Goal: Task Accomplishment & Management: Complete application form

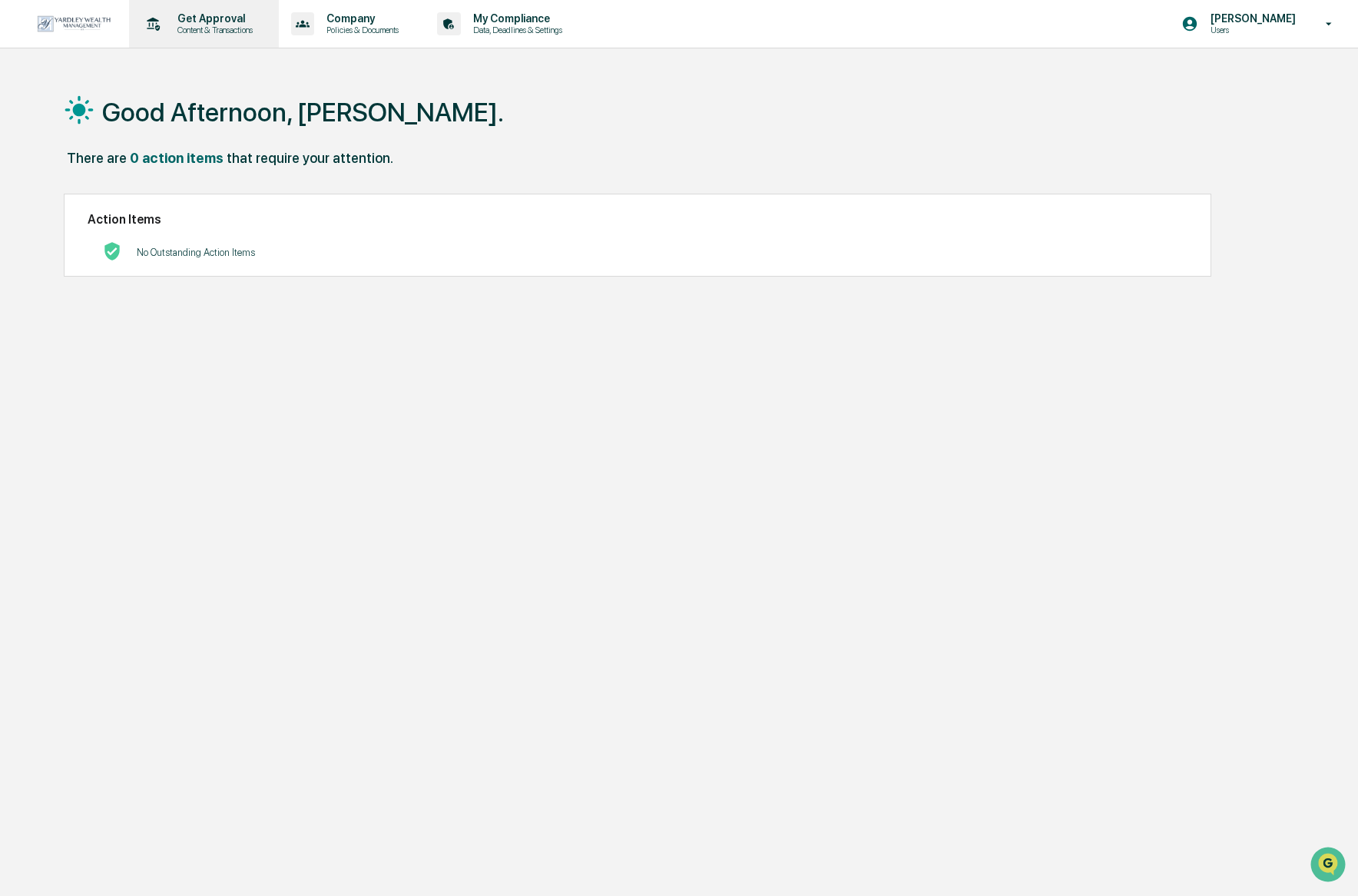
click at [242, 38] on div "Get Approval Content & Transactions" at bounding box center [202, 24] width 135 height 47
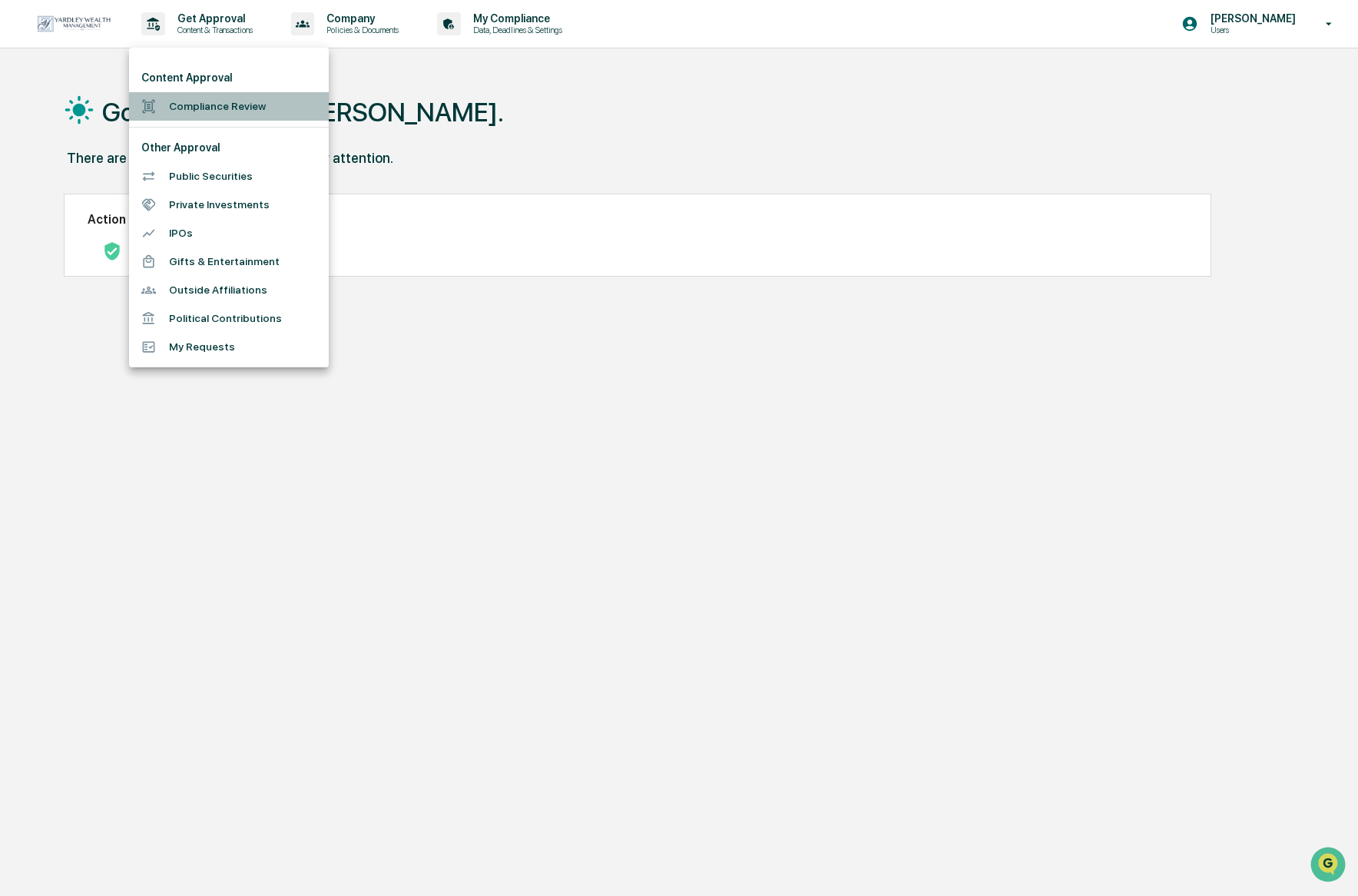
click at [210, 104] on li "Compliance Review" at bounding box center [228, 106] width 200 height 28
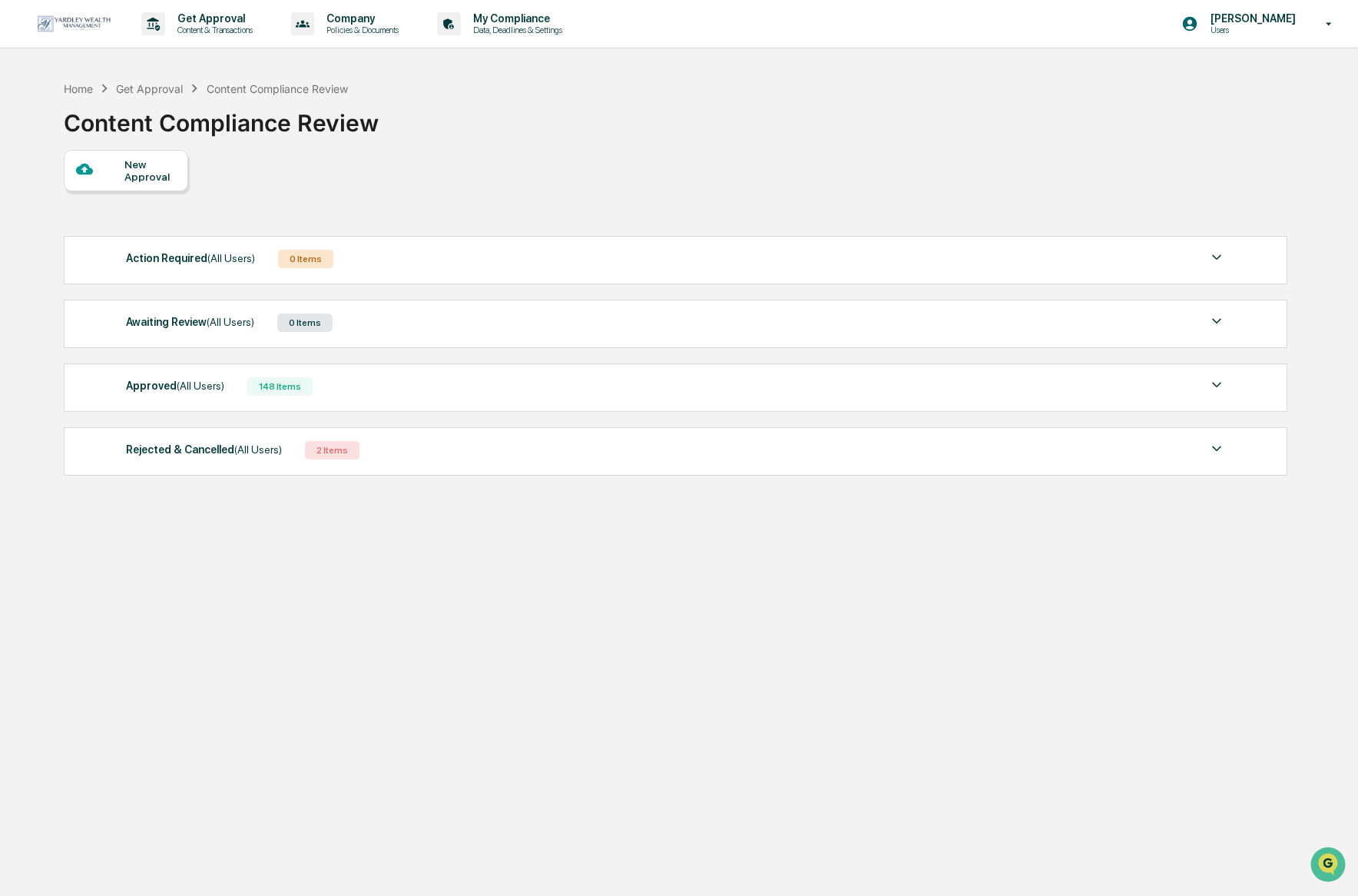
click at [148, 169] on div "New Approval" at bounding box center [150, 171] width 52 height 24
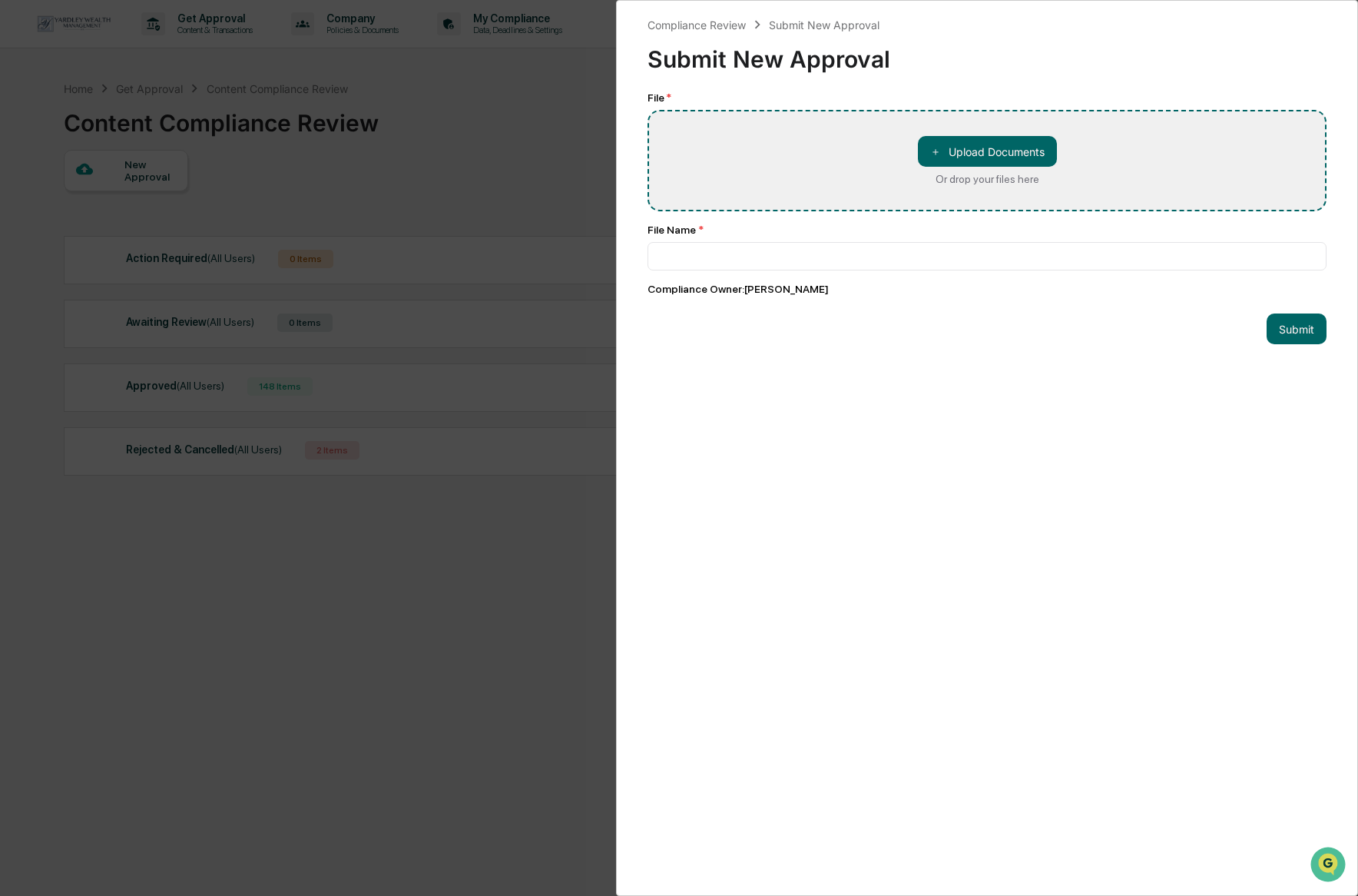
type input "**********"
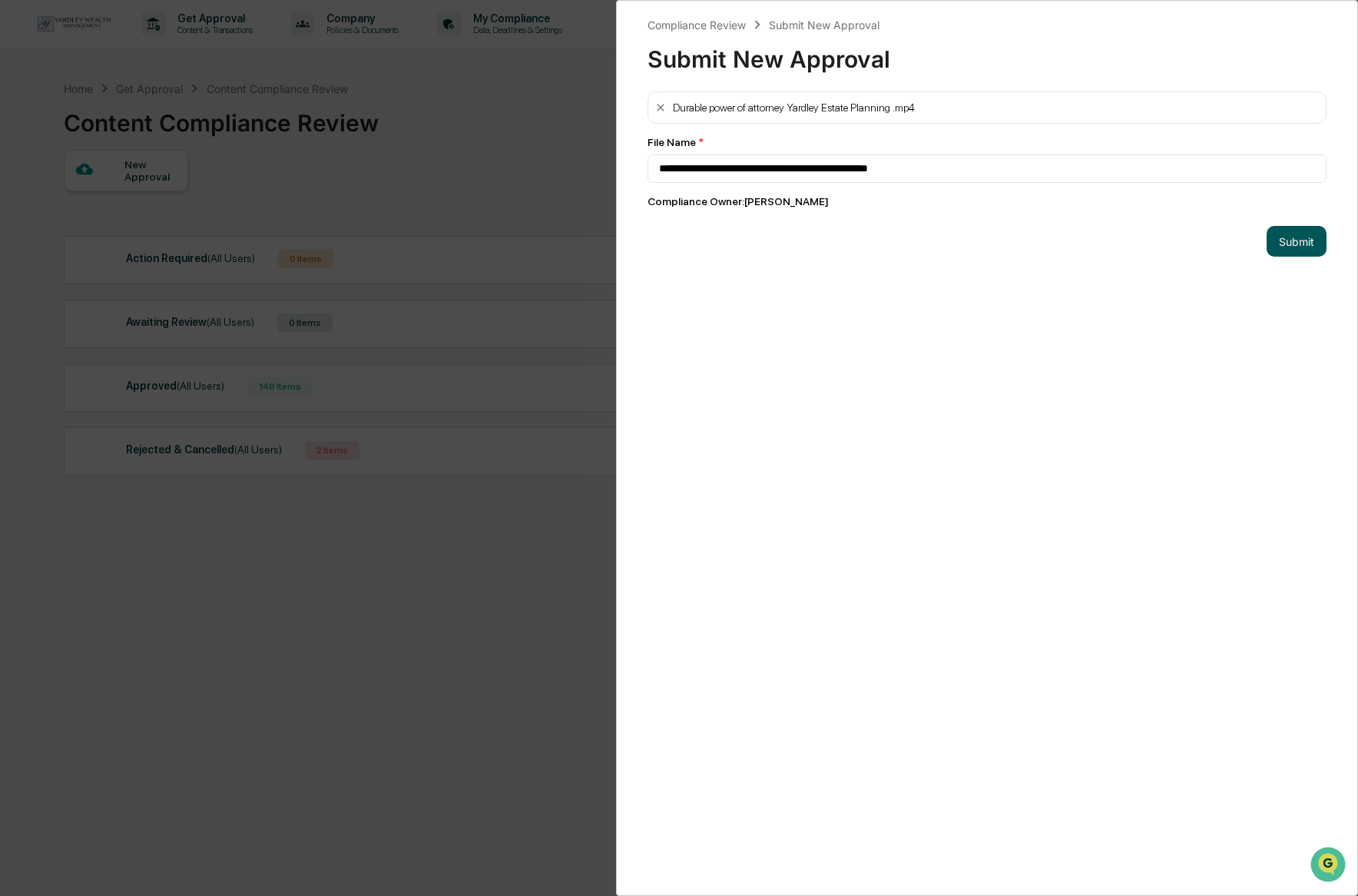
click at [1298, 241] on button "Submit" at bounding box center [1297, 241] width 60 height 31
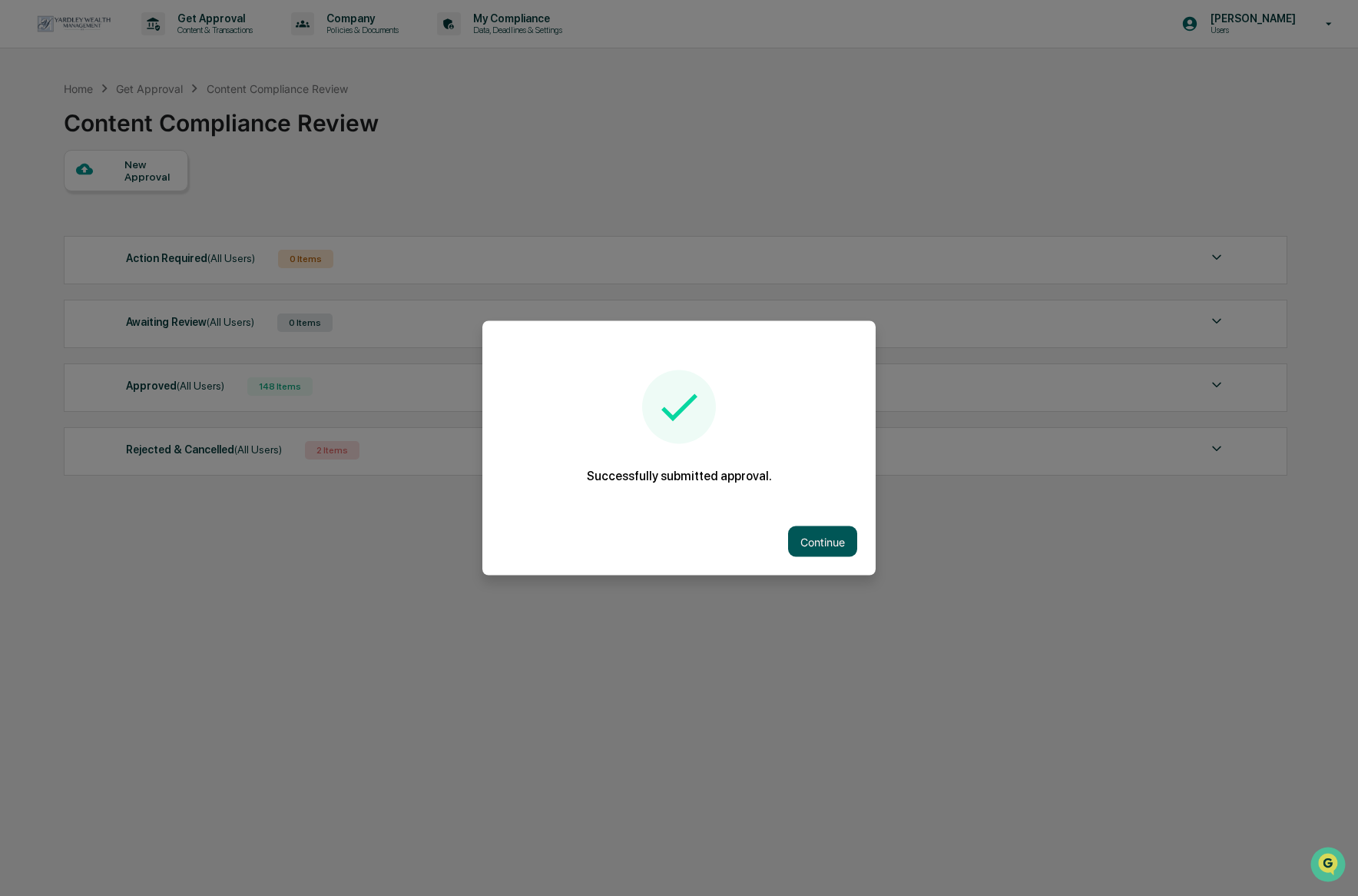
click at [816, 544] on button "Continue" at bounding box center [822, 541] width 69 height 31
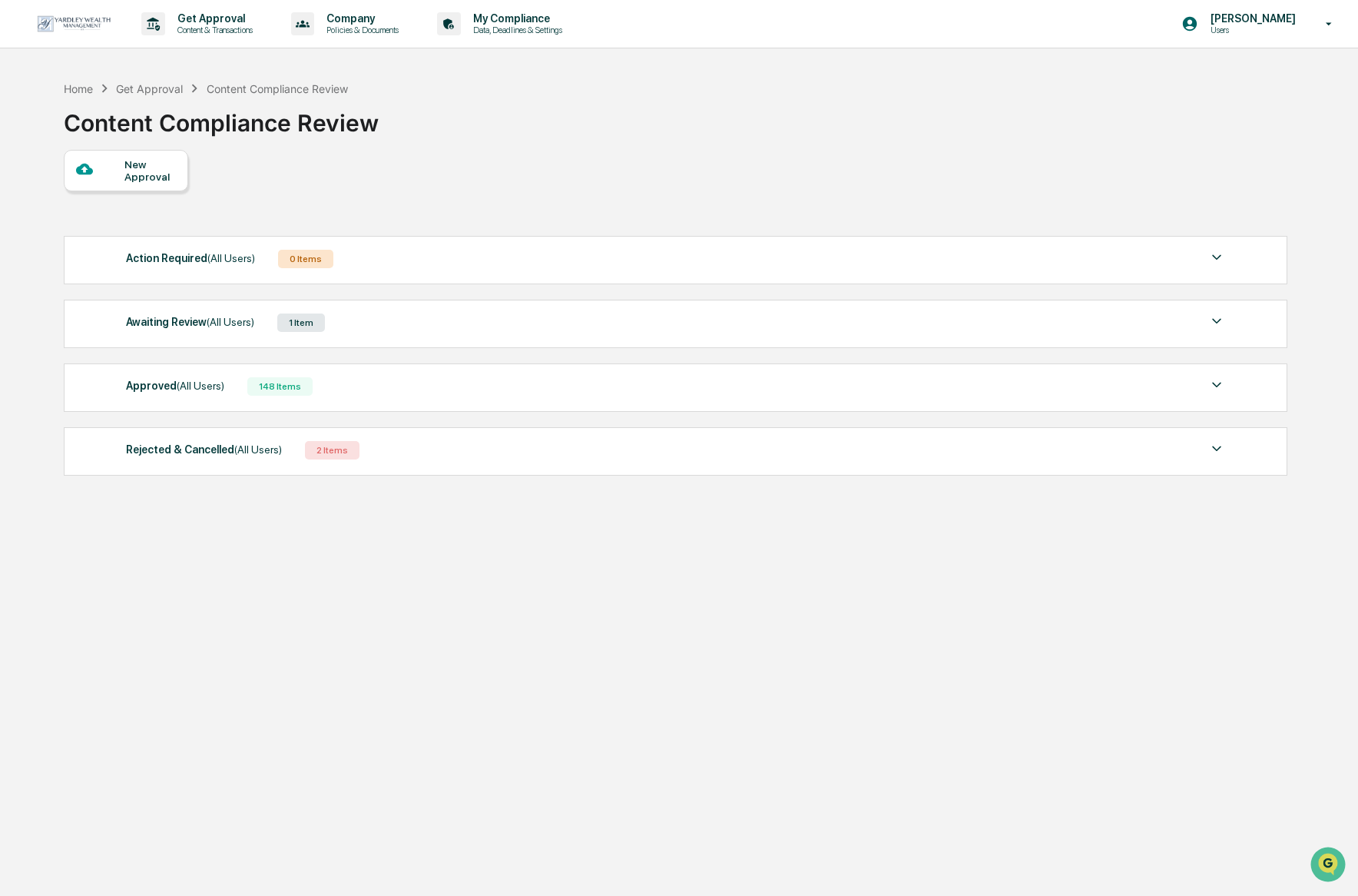
click at [284, 324] on div "Awaiting Review (All Users) 1 Item" at bounding box center [676, 322] width 1100 height 22
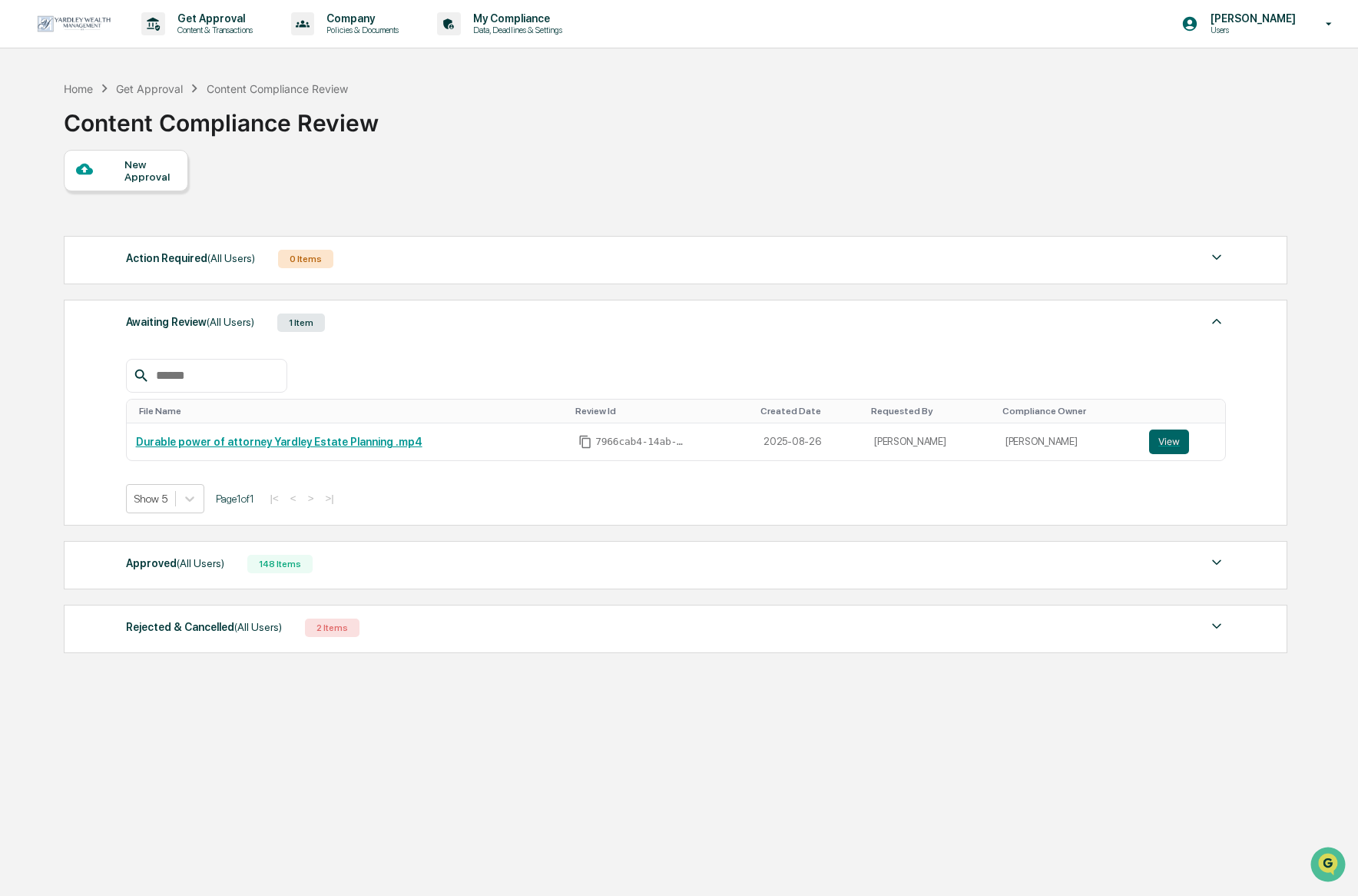
click at [183, 168] on div "New Approval" at bounding box center [126, 170] width 124 height 41
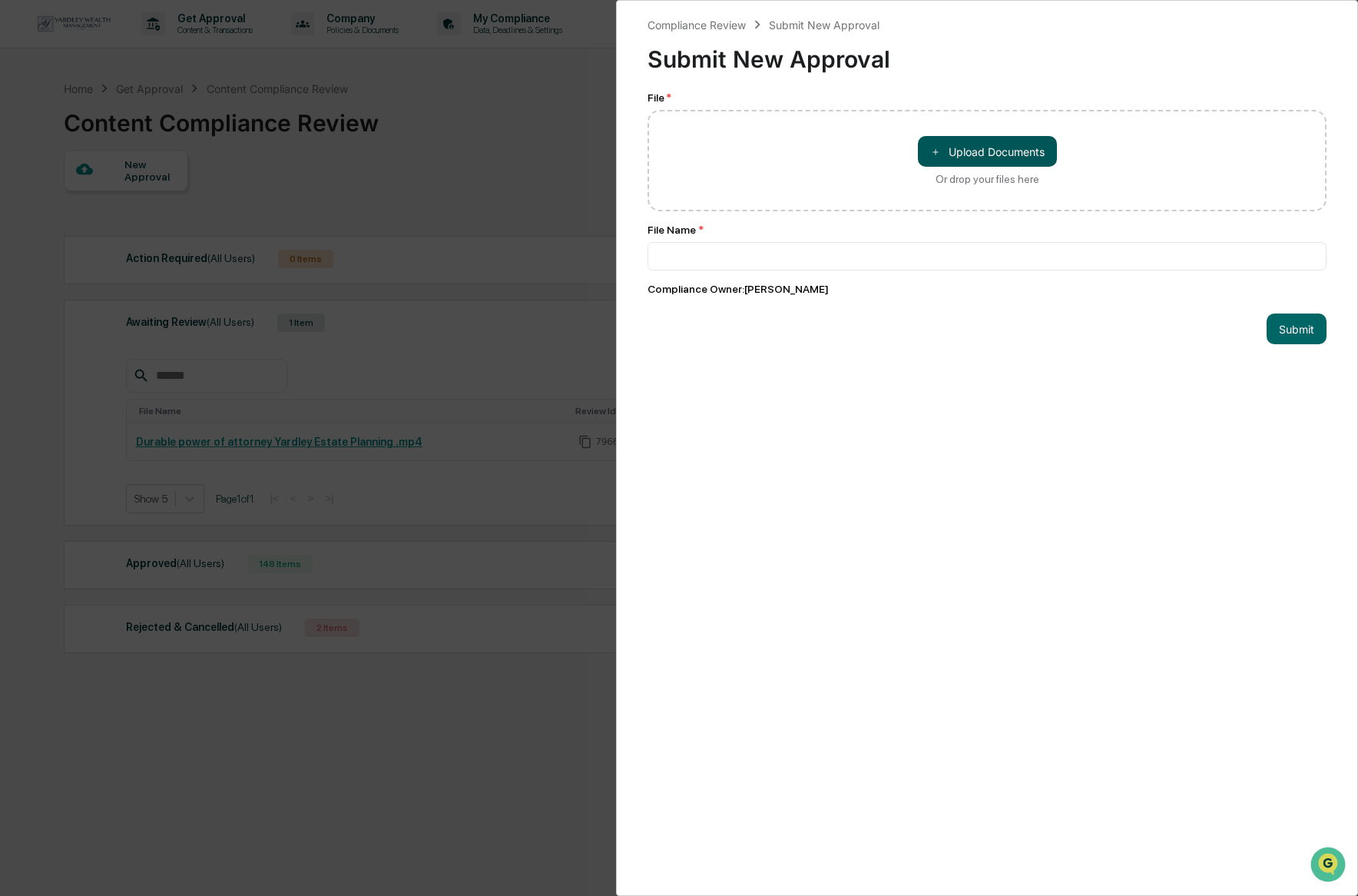
click at [971, 157] on button "＋ Upload Documents" at bounding box center [987, 150] width 139 height 31
type input "**********"
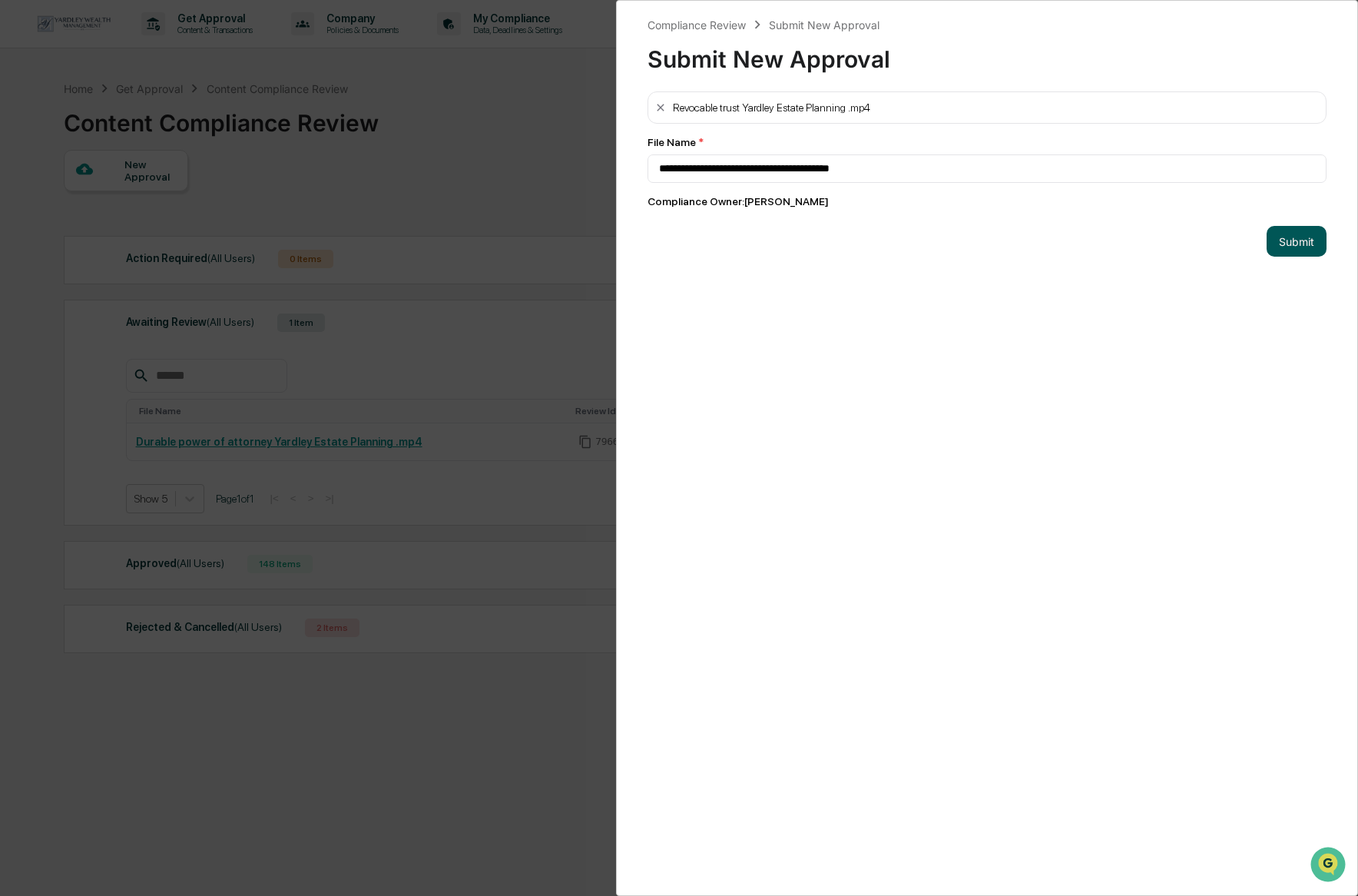
click at [1304, 249] on button "Submit" at bounding box center [1297, 241] width 60 height 31
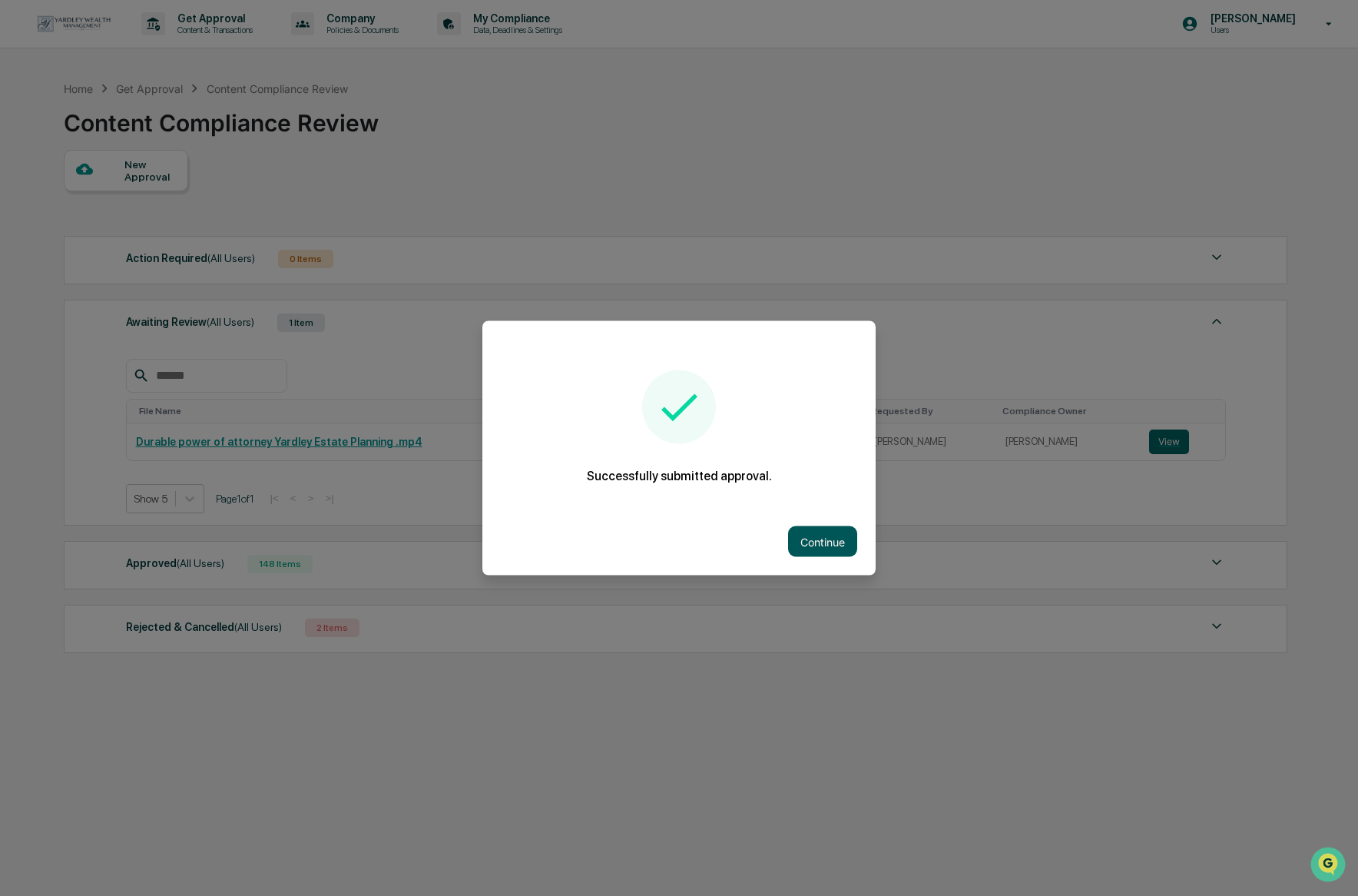
click at [811, 540] on button "Continue" at bounding box center [822, 541] width 69 height 31
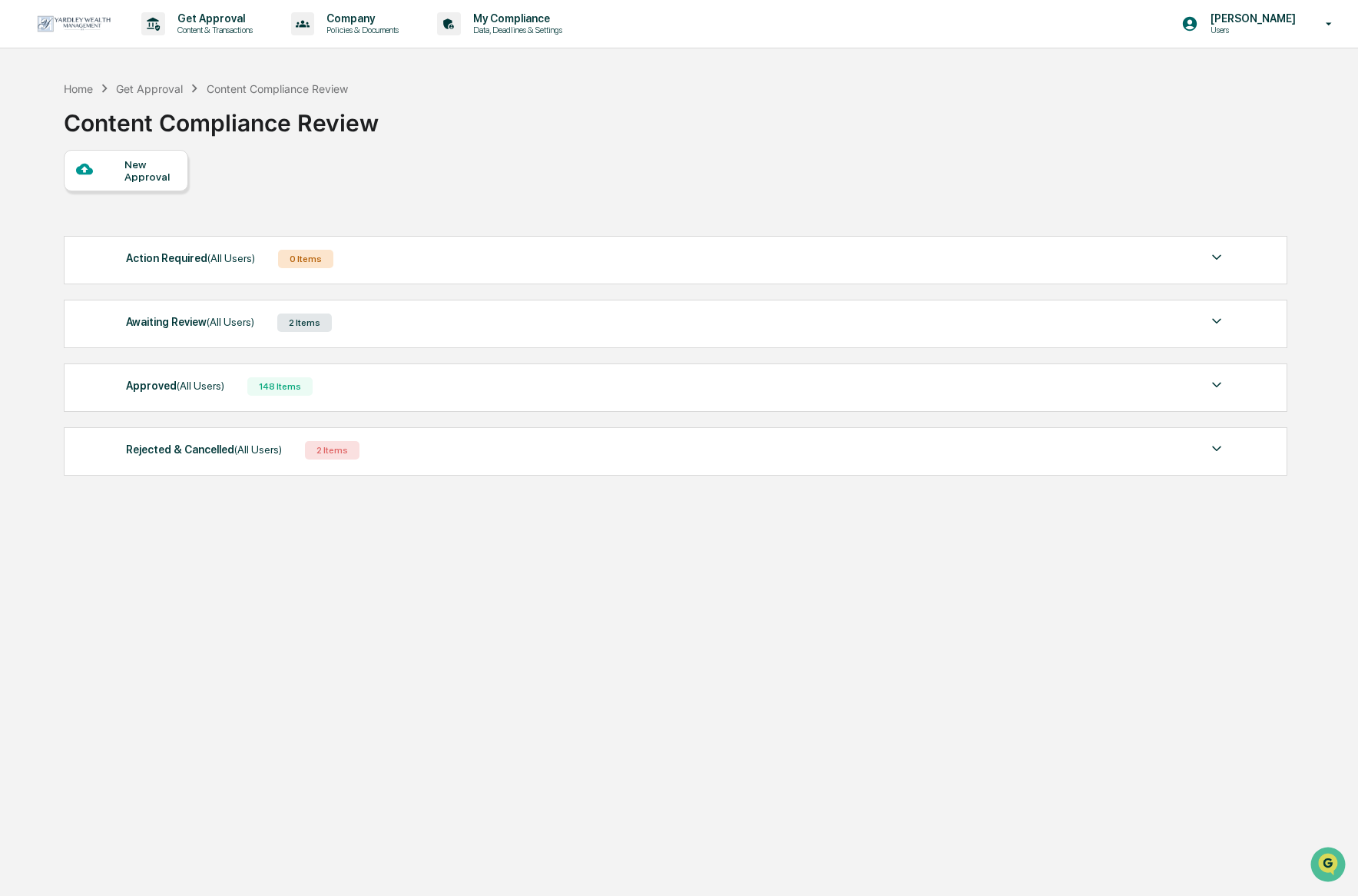
click at [135, 182] on div "New Approval" at bounding box center [150, 171] width 52 height 24
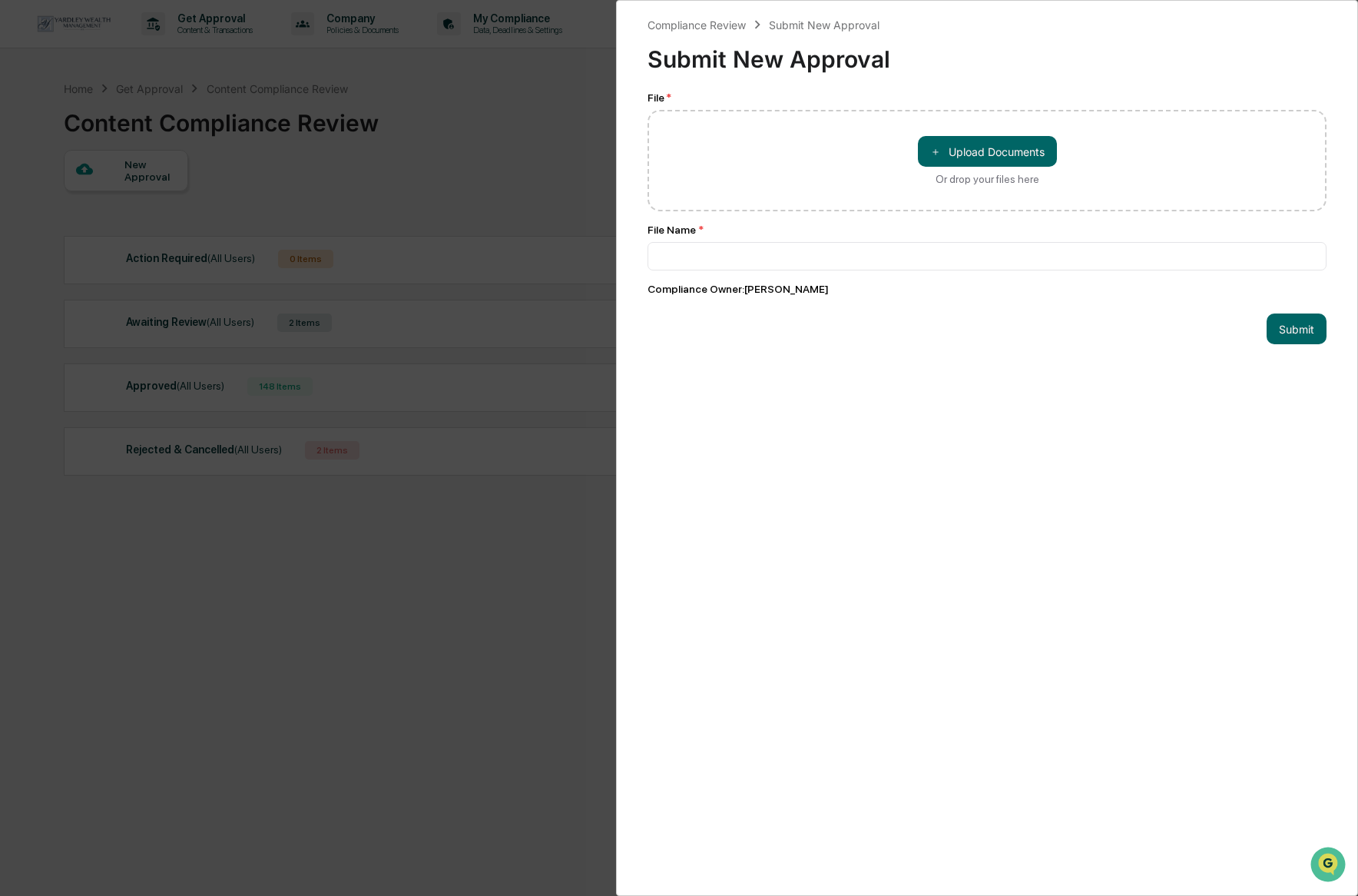
click at [541, 159] on div "Compliance Review Submit New Approval Submit New Approval File * ＋ Upload Docum…" at bounding box center [679, 448] width 1358 height 896
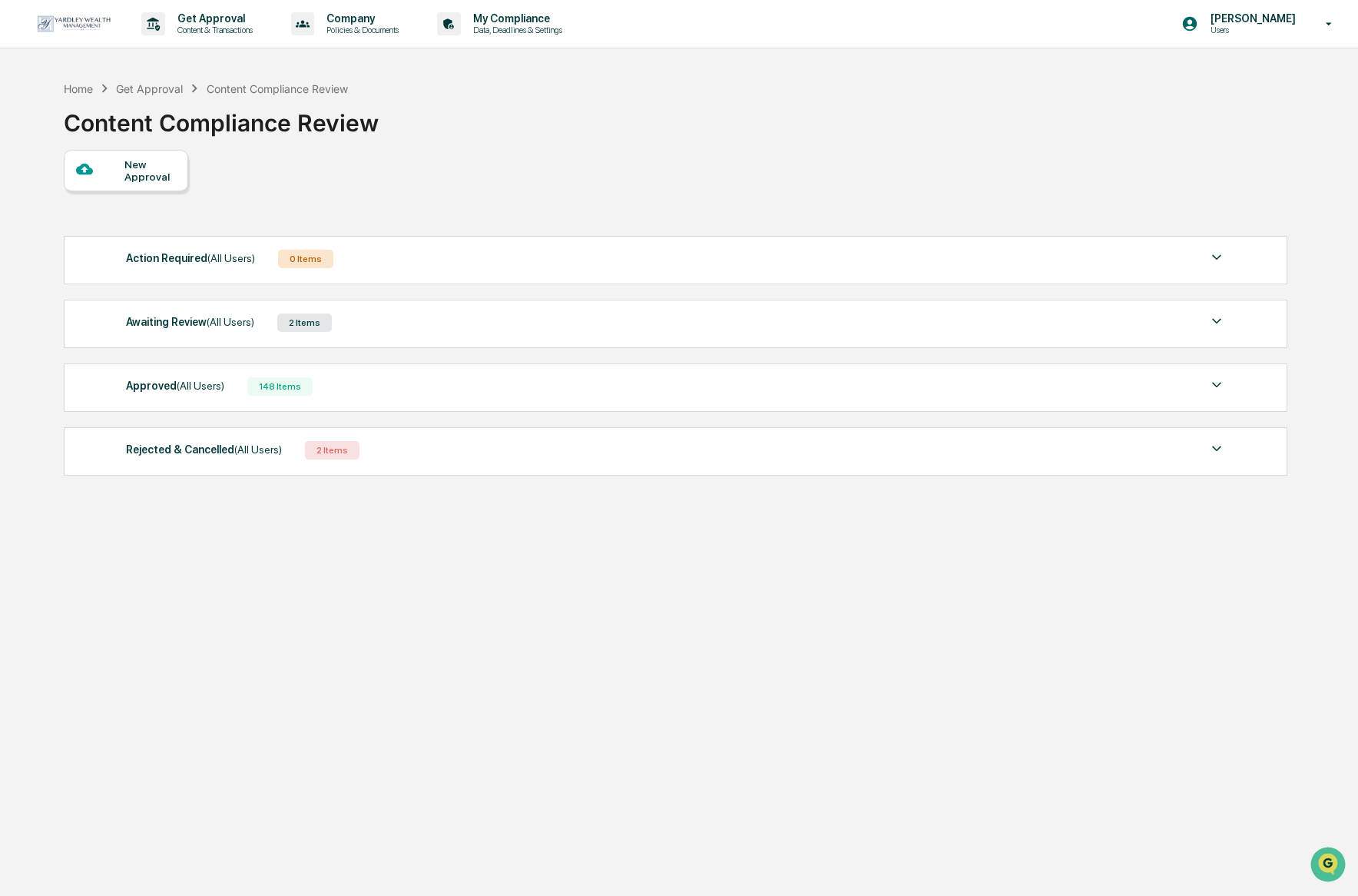
click at [303, 318] on div "2 Items" at bounding box center [304, 322] width 54 height 18
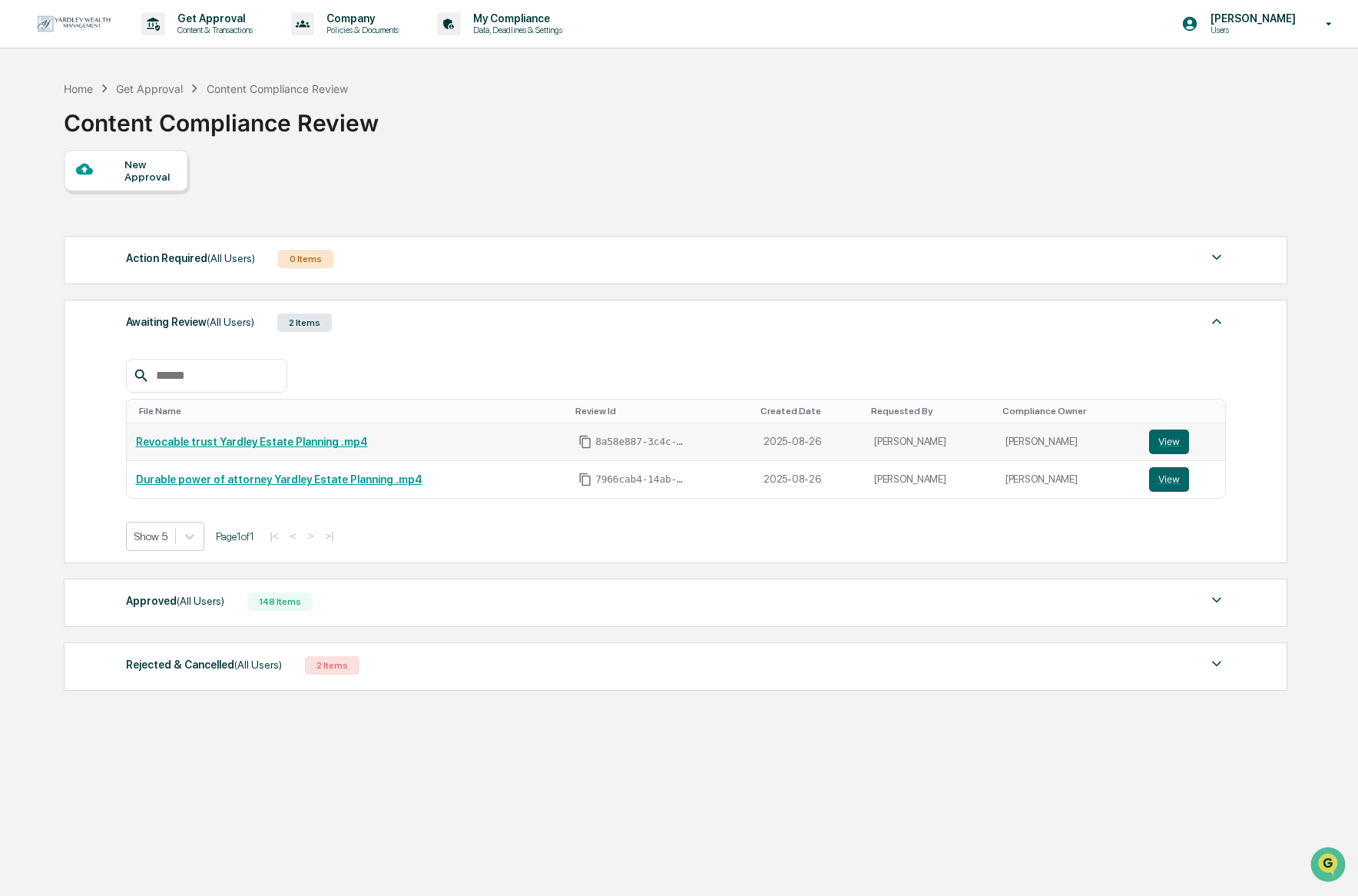
click at [326, 447] on link "Revocable trust Yardley Estate Planning .mp4" at bounding box center [251, 442] width 232 height 12
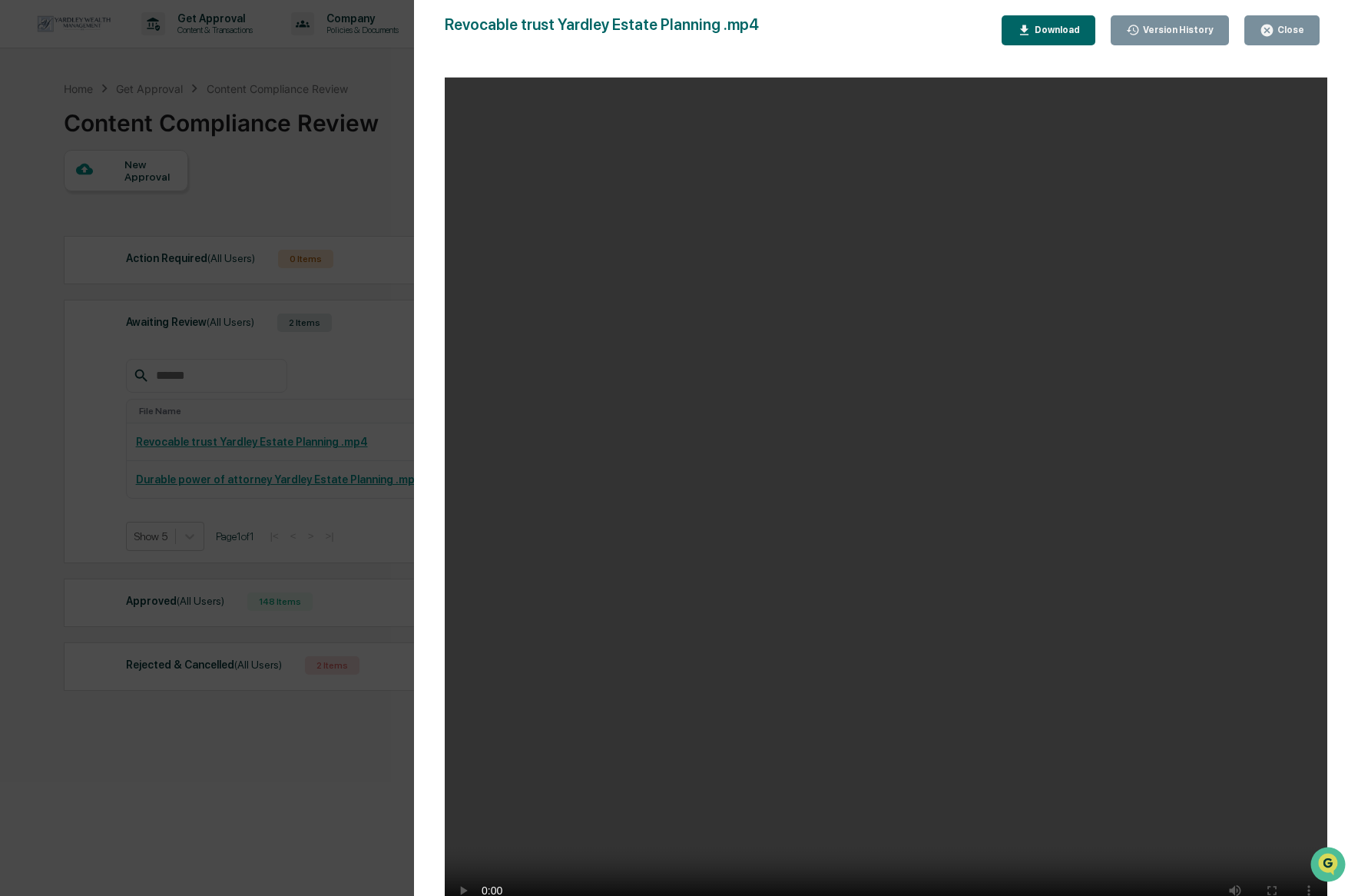
click at [1301, 35] on div "Close" at bounding box center [1289, 30] width 30 height 10
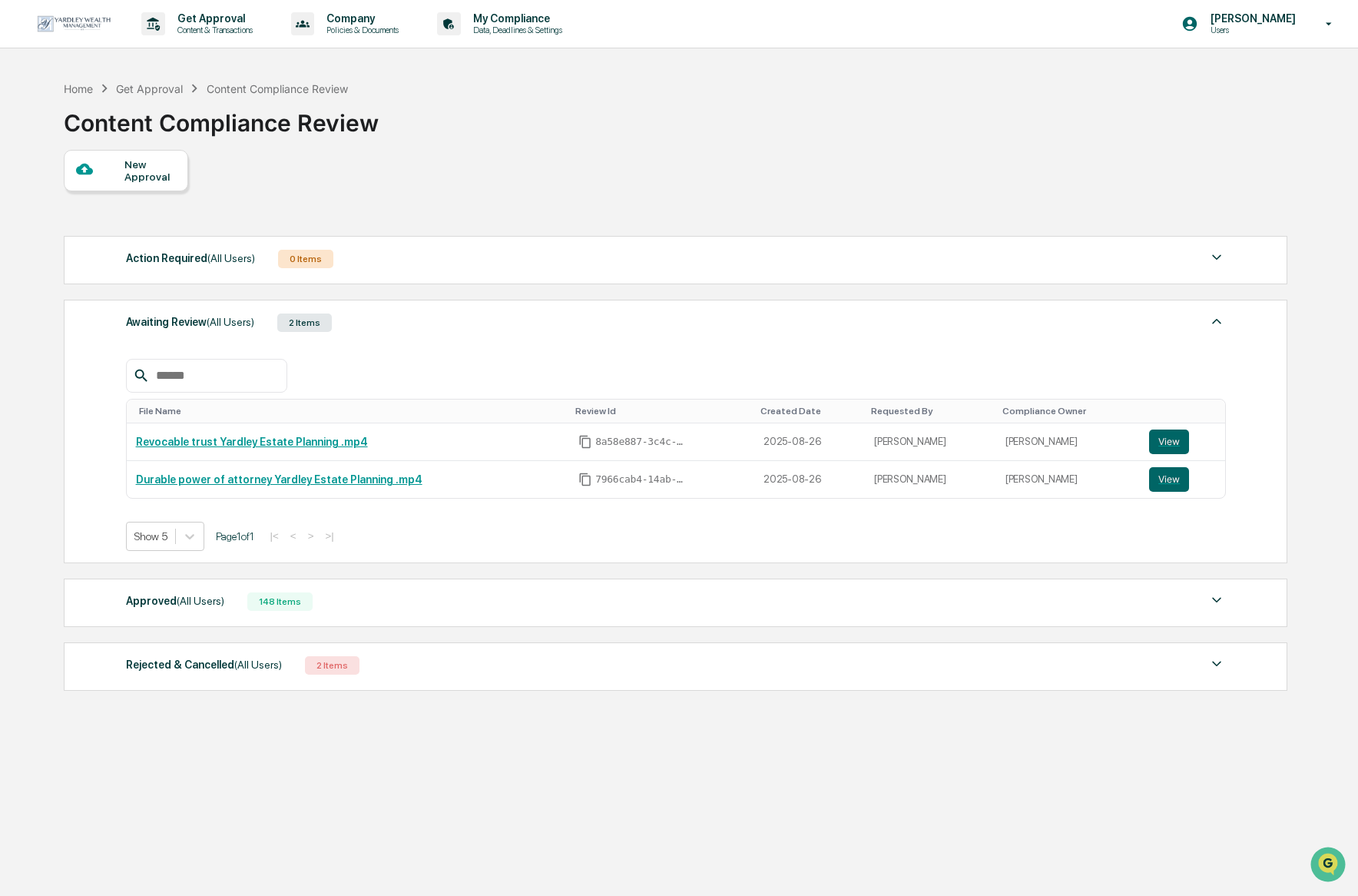
click at [143, 179] on div "New Approval" at bounding box center [150, 171] width 52 height 24
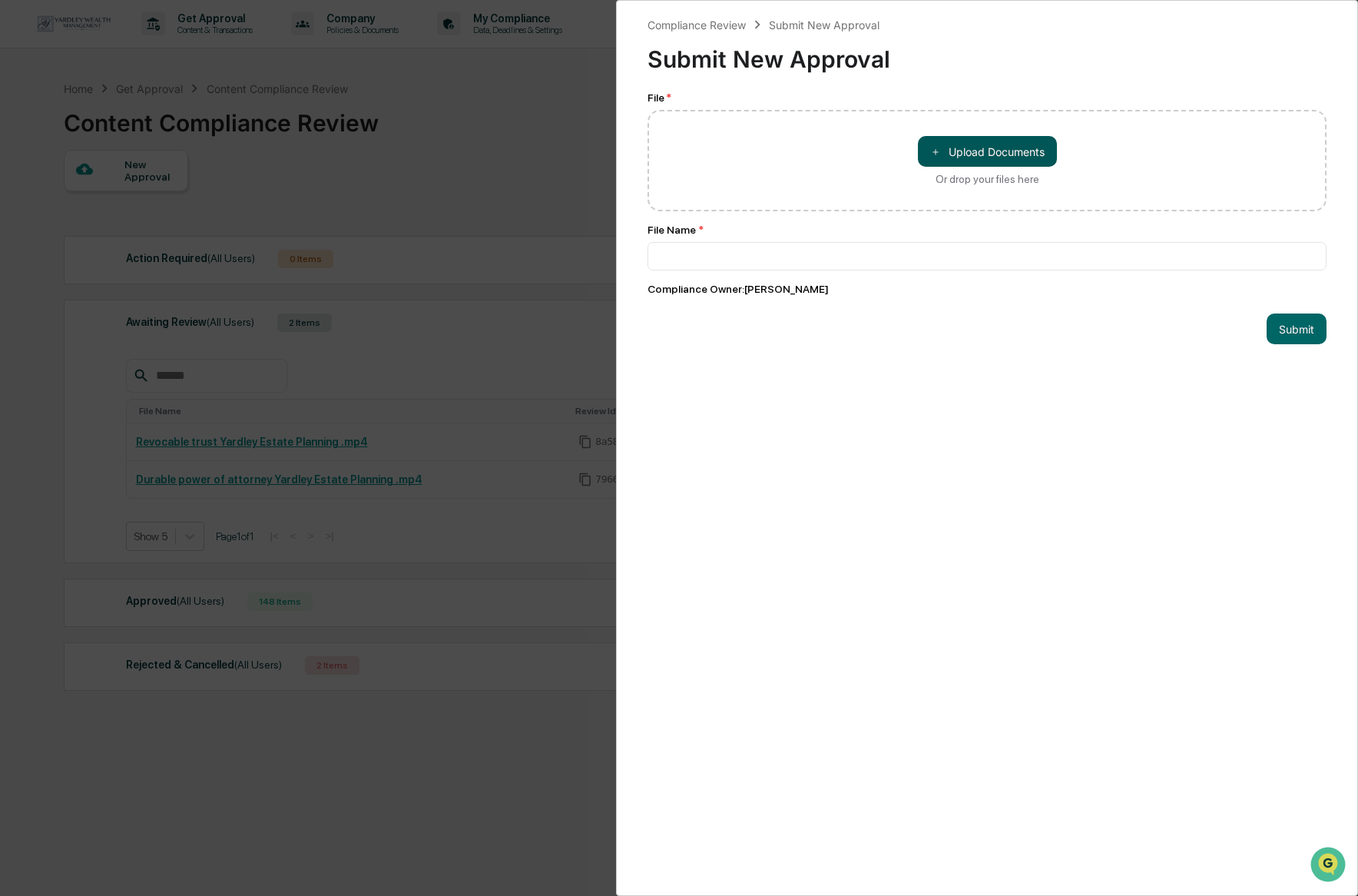
click at [956, 152] on button "＋ Upload Documents" at bounding box center [987, 150] width 139 height 31
type input "**********"
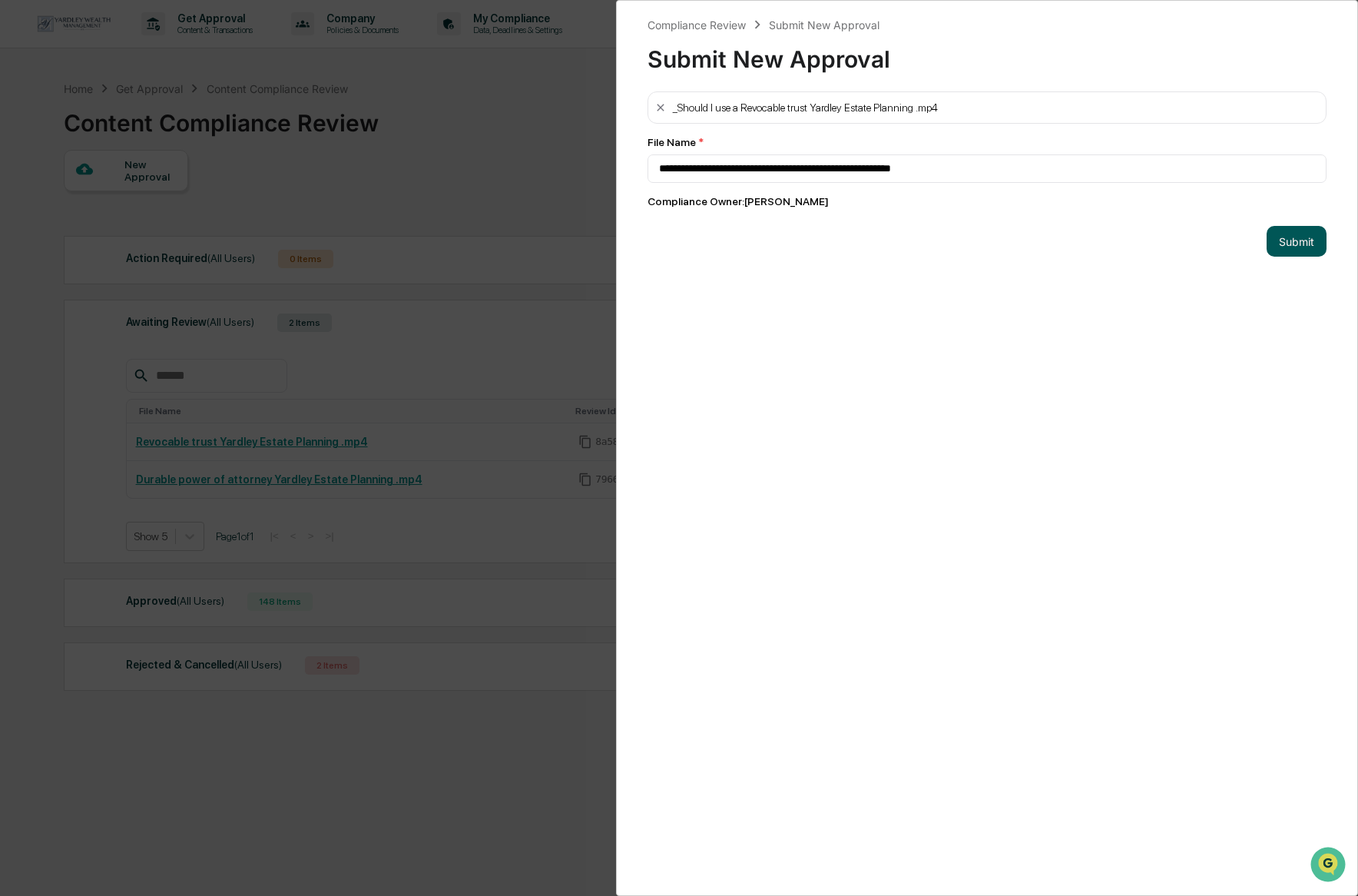
click at [1294, 240] on button "Submit" at bounding box center [1297, 241] width 60 height 31
